Goal: Information Seeking & Learning: Learn about a topic

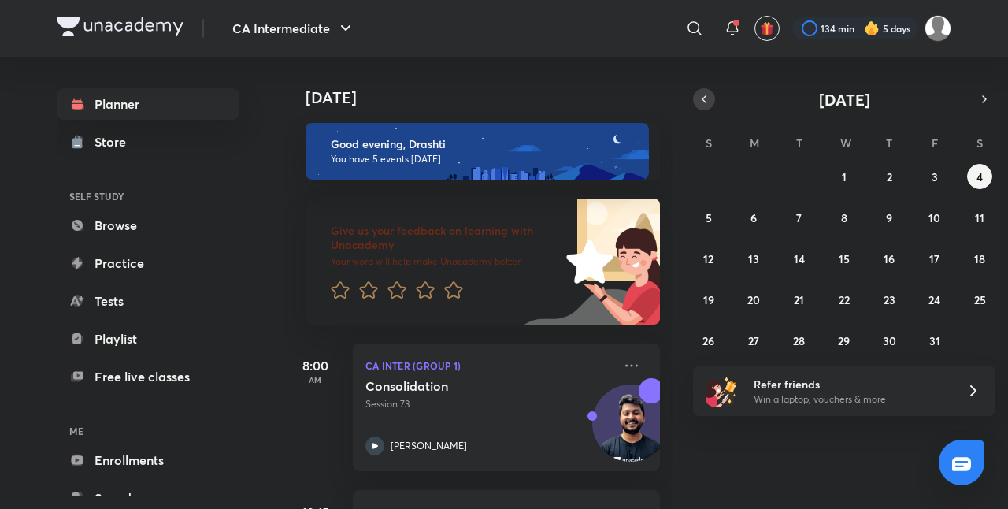
click at [707, 106] on icon "button" at bounding box center [704, 99] width 13 height 14
click at [937, 251] on abbr "19" at bounding box center [934, 258] width 11 height 15
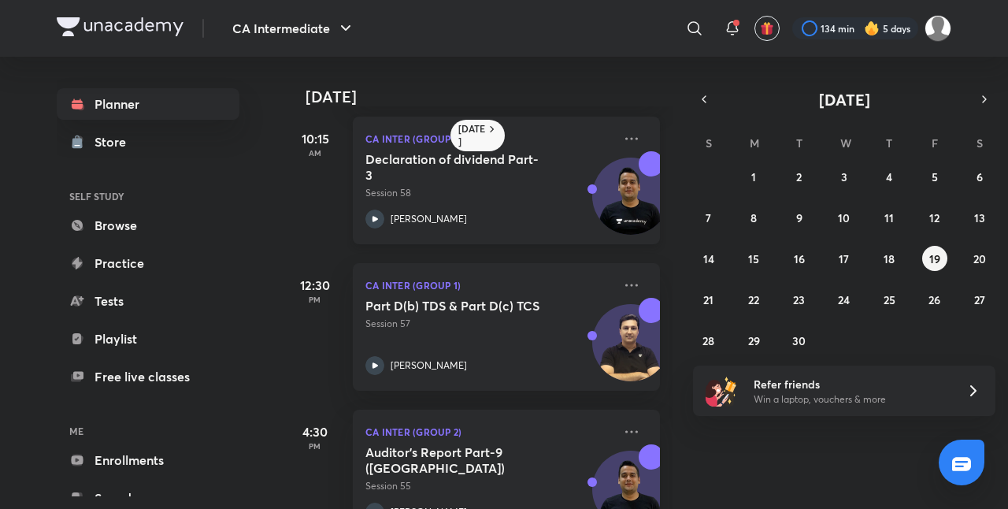
scroll to position [160, 0]
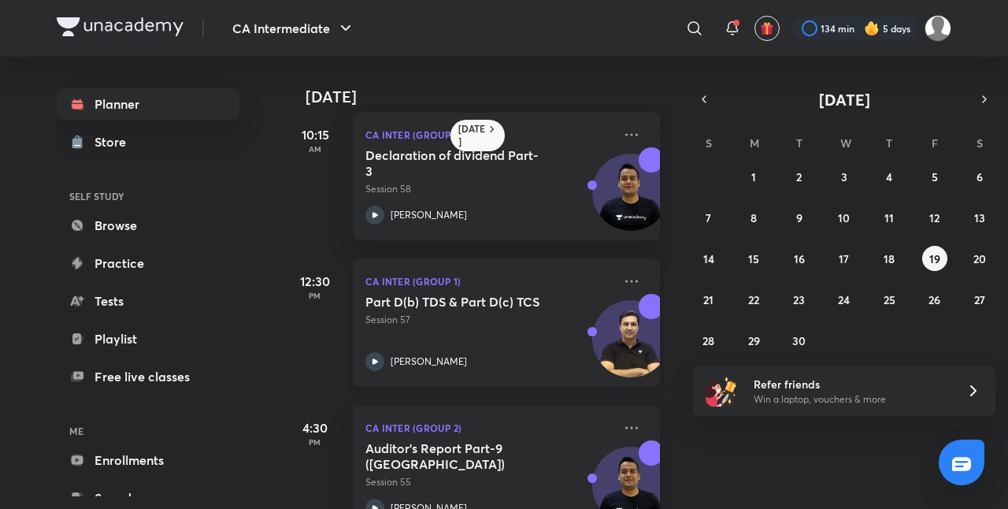
click at [515, 319] on p "Session 57" at bounding box center [488, 320] width 247 height 14
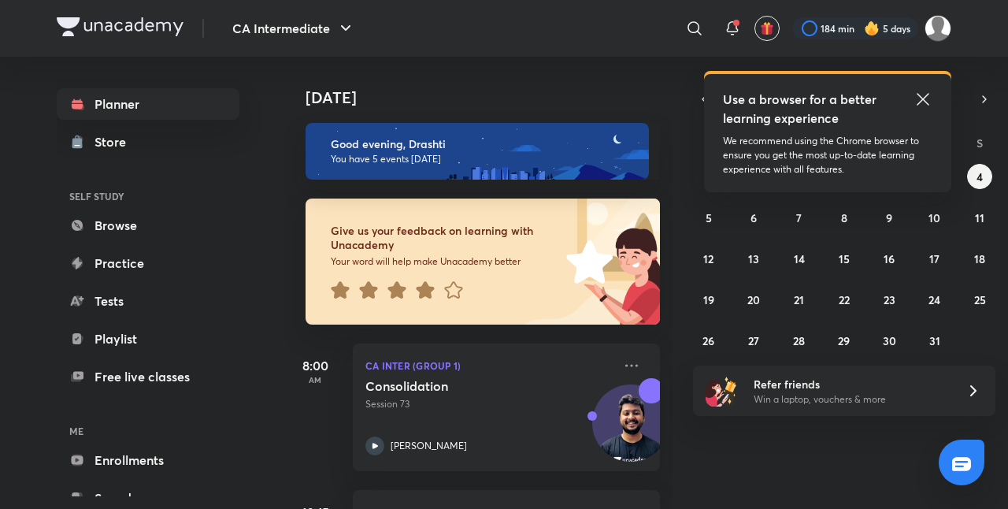
click at [929, 97] on icon at bounding box center [923, 99] width 19 height 19
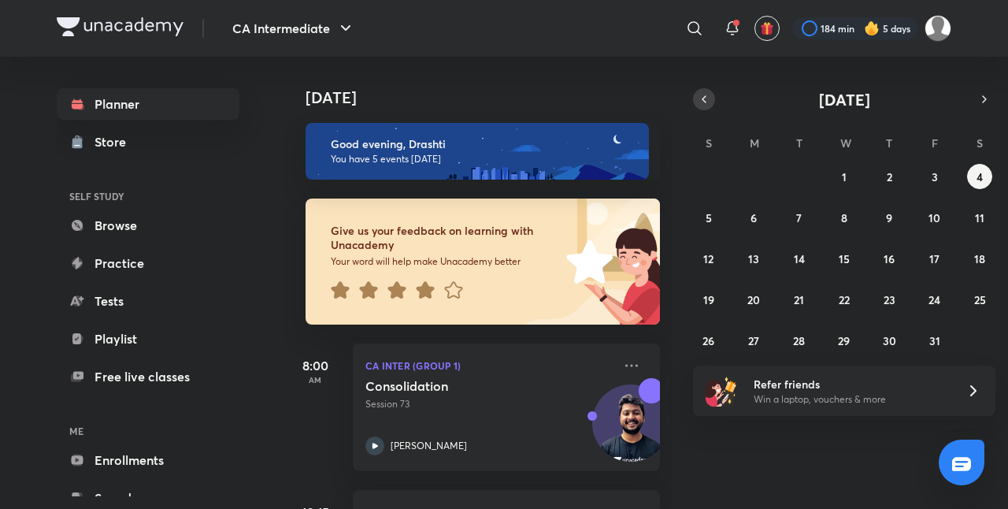
click at [704, 91] on button "button" at bounding box center [704, 99] width 22 height 22
click at [748, 296] on abbr "22" at bounding box center [753, 299] width 11 height 15
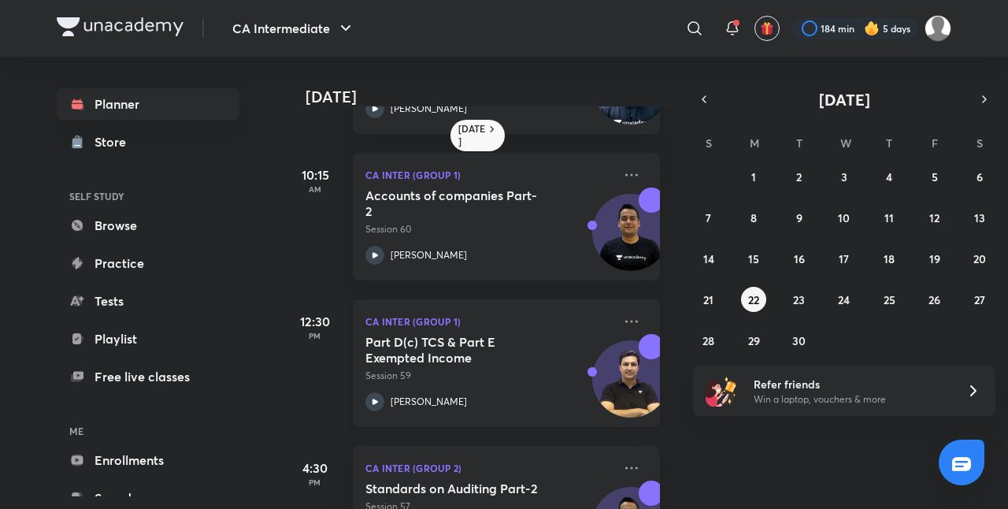
scroll to position [124, 0]
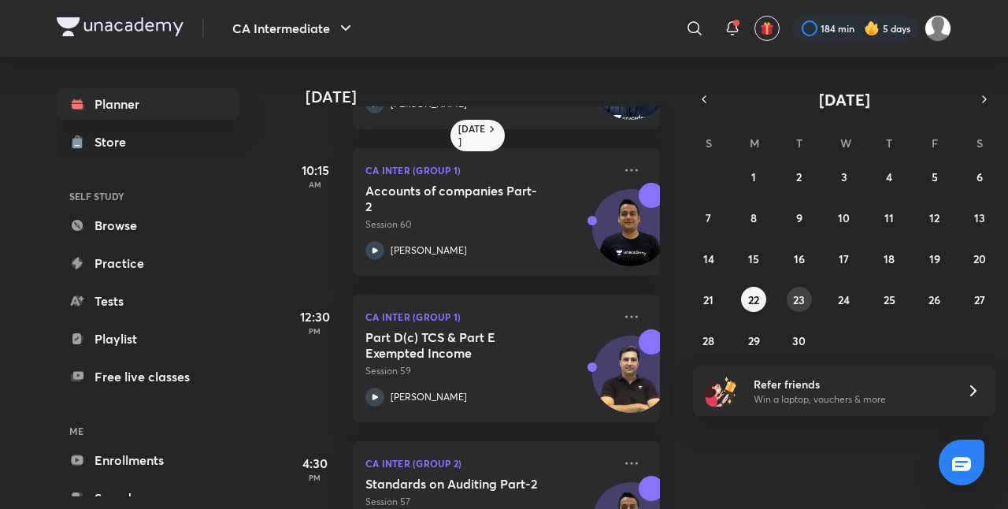
click at [796, 304] on abbr "23" at bounding box center [799, 299] width 12 height 15
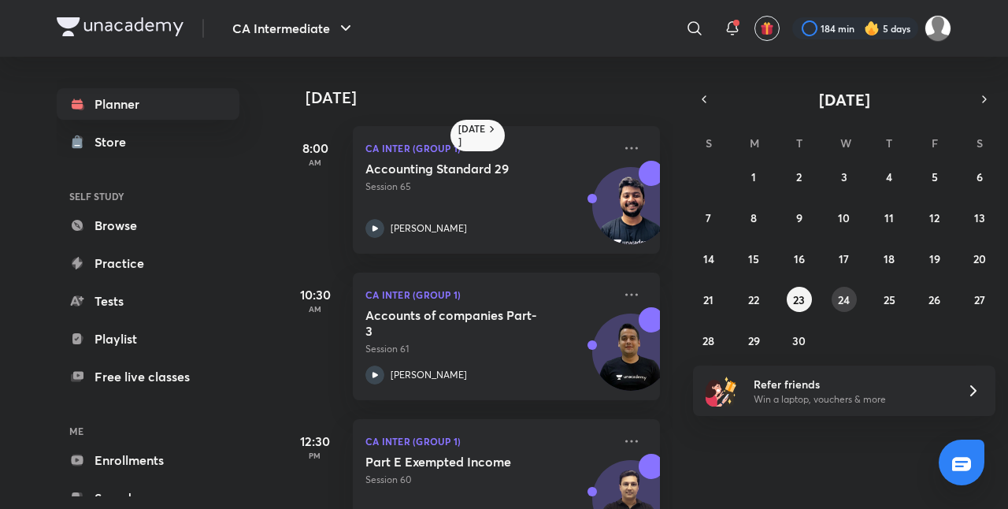
click at [839, 301] on abbr "24" at bounding box center [844, 299] width 12 height 15
click at [972, 255] on button "20" at bounding box center [979, 258] width 25 height 25
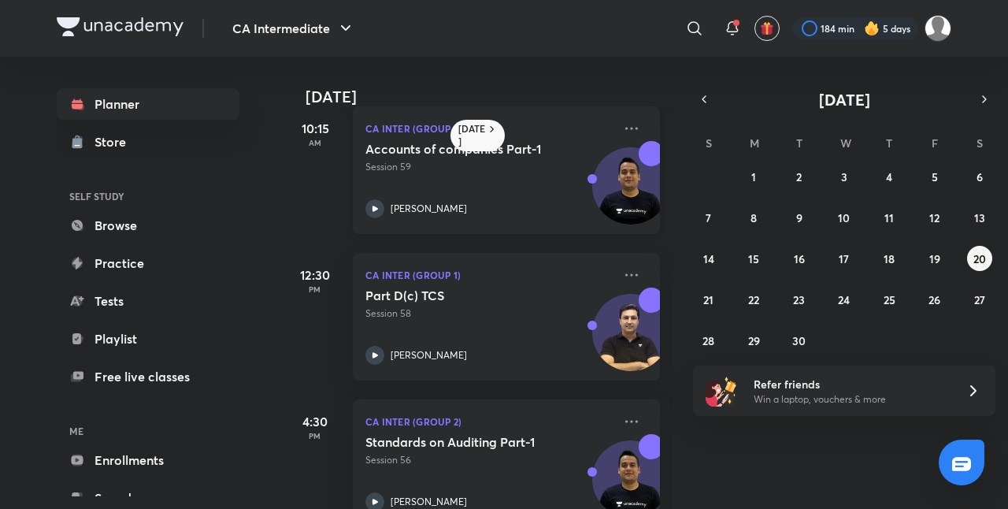
scroll to position [209, 0]
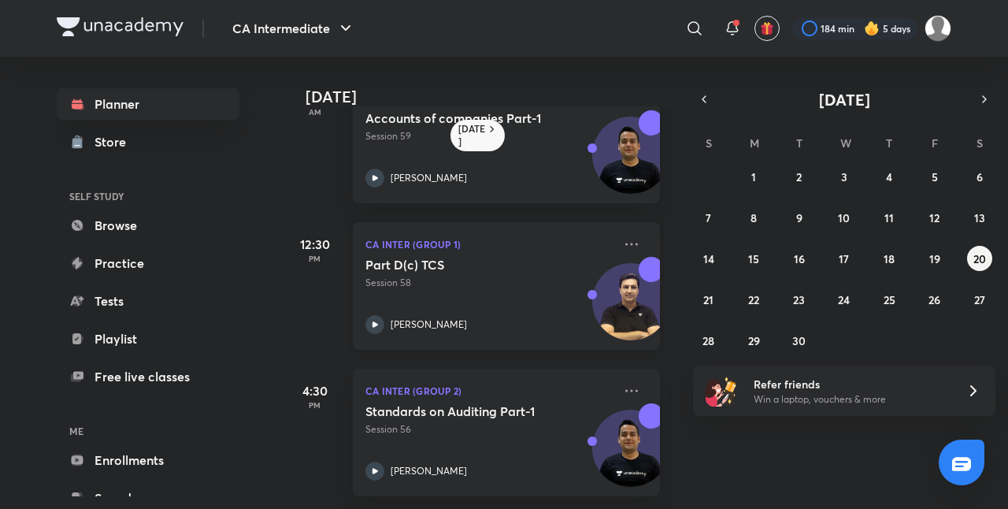
click at [501, 298] on div "Part D(c) TCS Session 58 Arvind Tuli" at bounding box center [488, 295] width 247 height 77
